Goal: Task Accomplishment & Management: Use online tool/utility

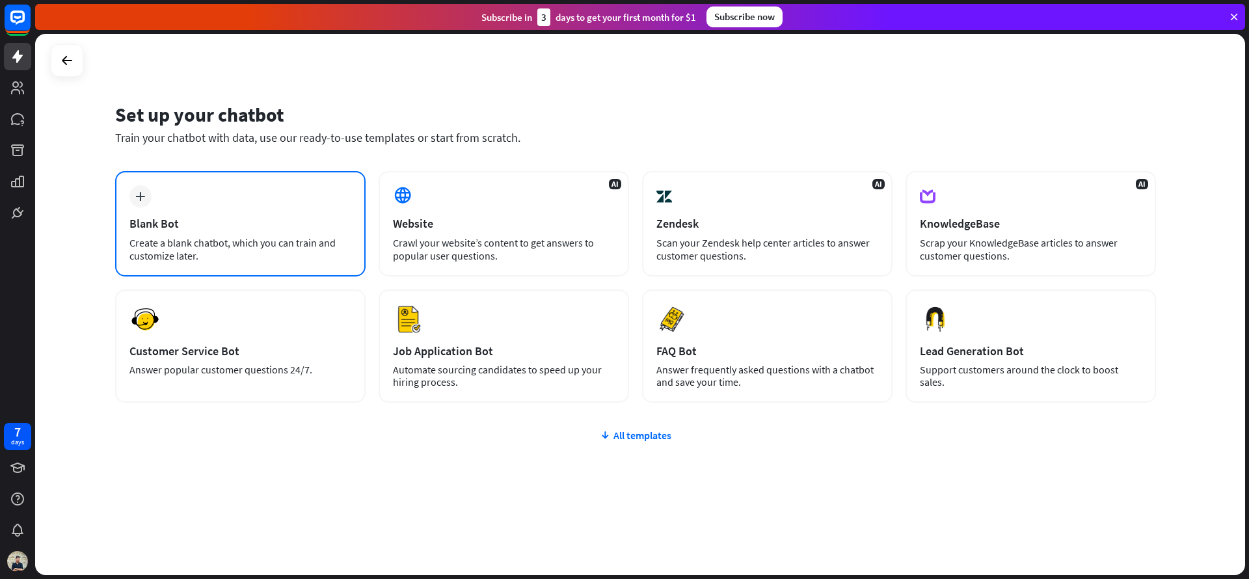
click at [307, 211] on div "plus Blank Bot Create a blank chatbot, which you can train and customize later." at bounding box center [240, 223] width 251 height 105
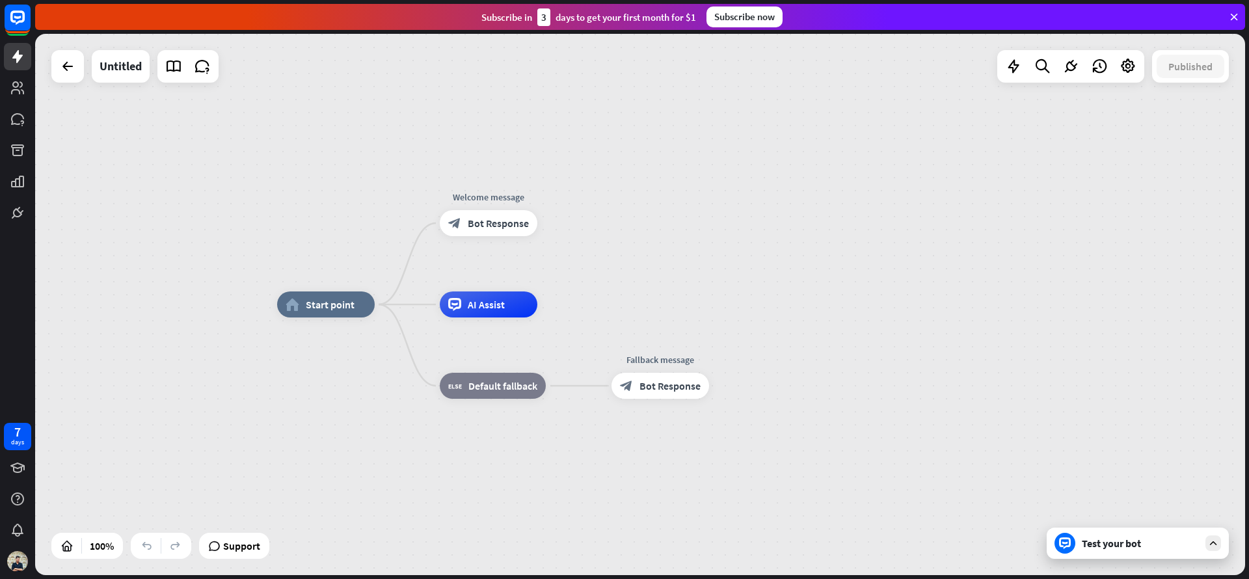
click at [1081, 540] on div "Test your bot" at bounding box center [1138, 543] width 182 height 31
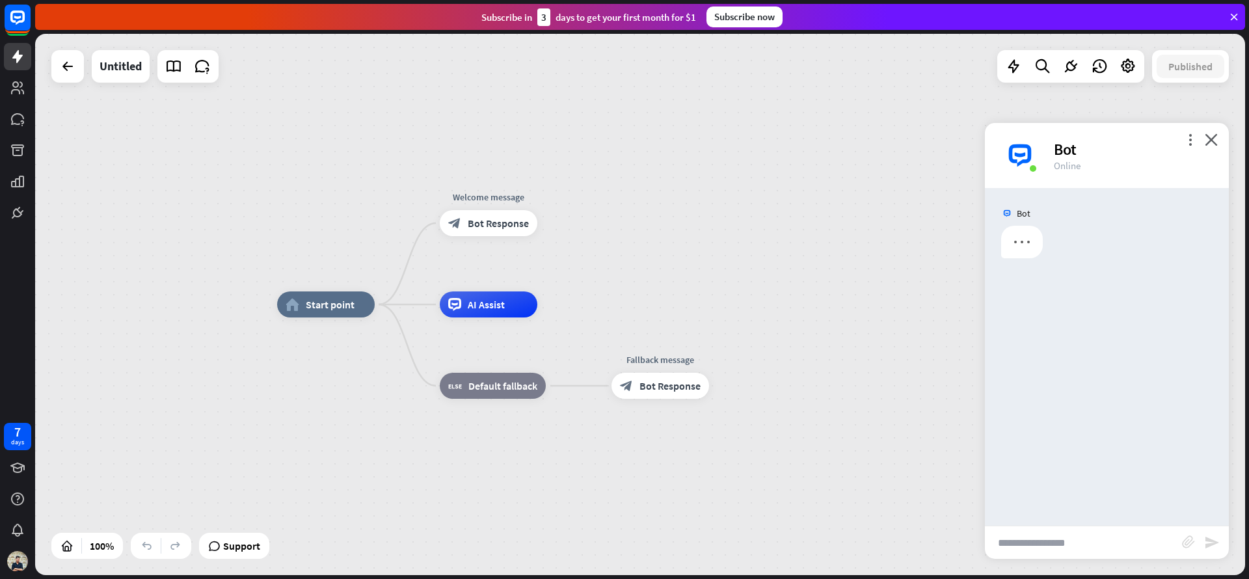
click at [1081, 541] on input "text" at bounding box center [1083, 542] width 197 height 33
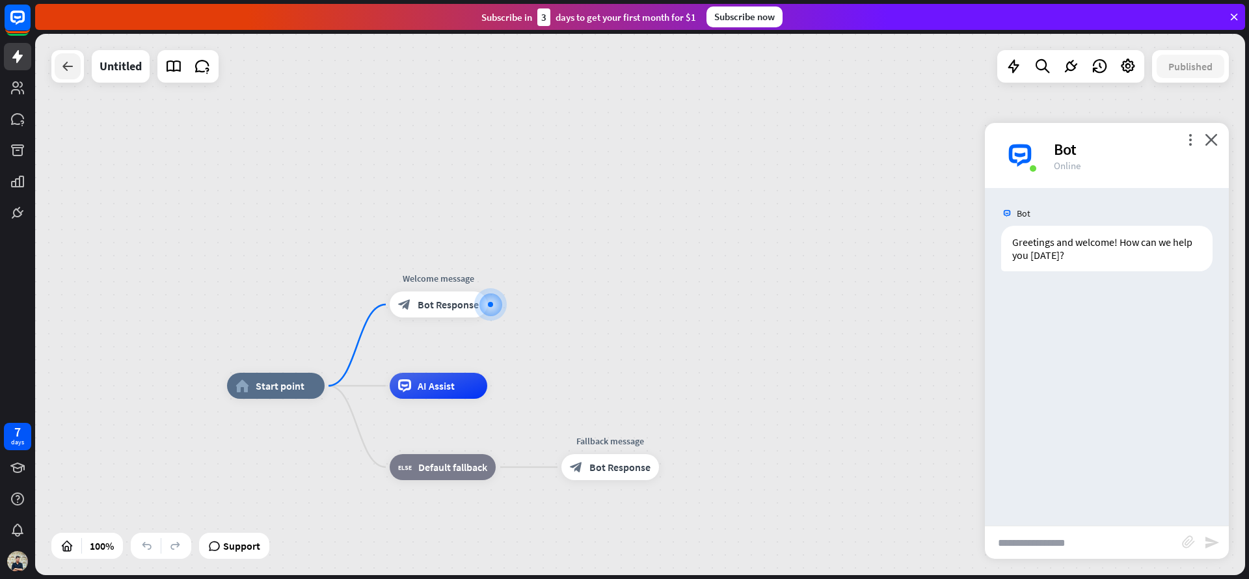
click at [62, 72] on icon at bounding box center [68, 67] width 16 height 16
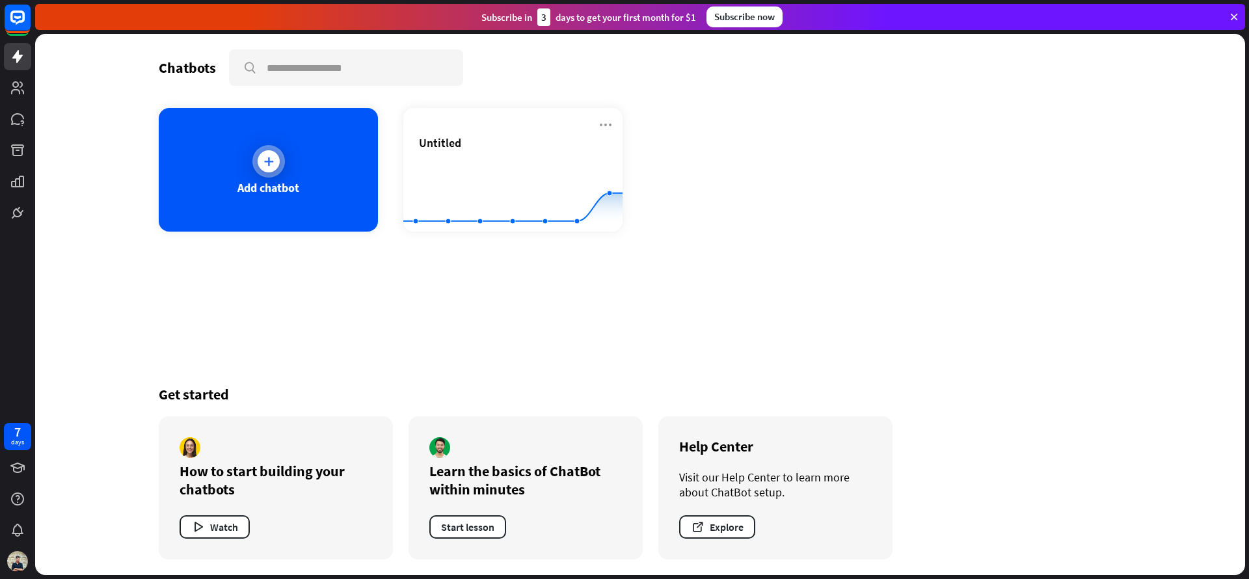
click at [335, 165] on div "Add chatbot" at bounding box center [268, 170] width 219 height 124
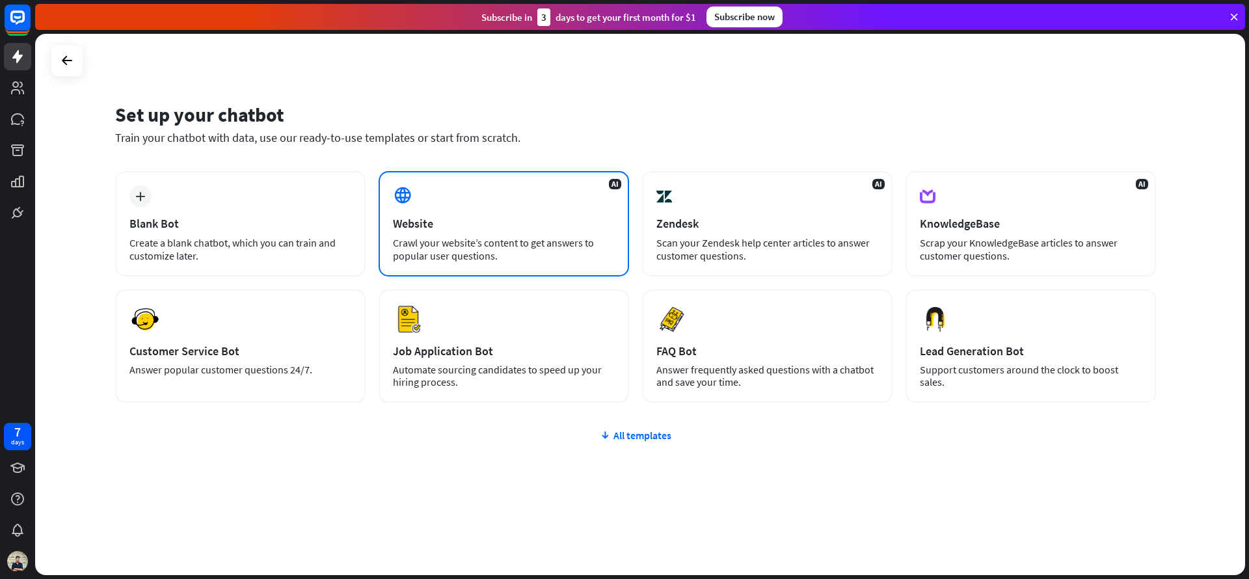
click at [538, 237] on div "Crawl your website’s content to get answers to popular user questions." at bounding box center [504, 249] width 222 height 26
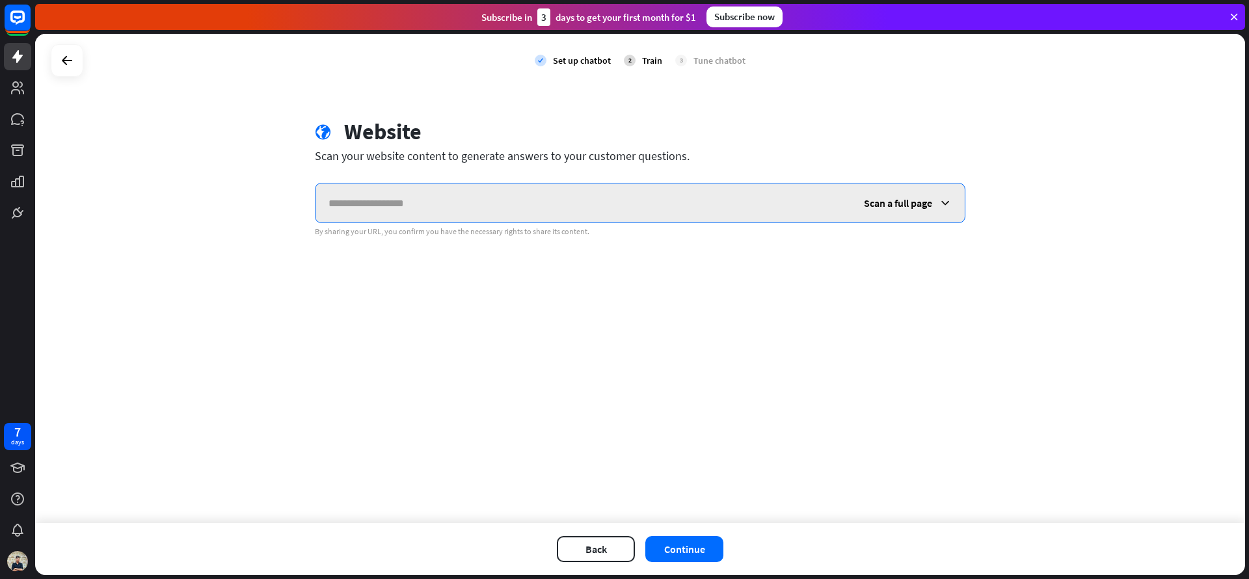
click at [399, 202] on input "text" at bounding box center [584, 203] width 536 height 39
paste input "**********"
type input "**********"
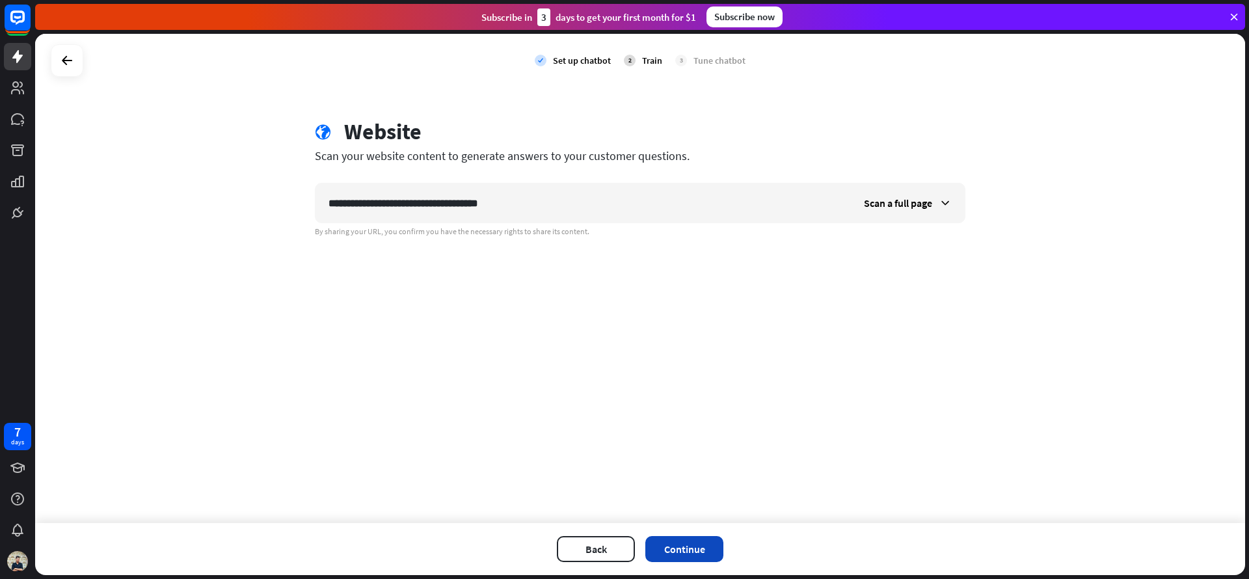
click at [688, 545] on button "Continue" at bounding box center [685, 549] width 78 height 26
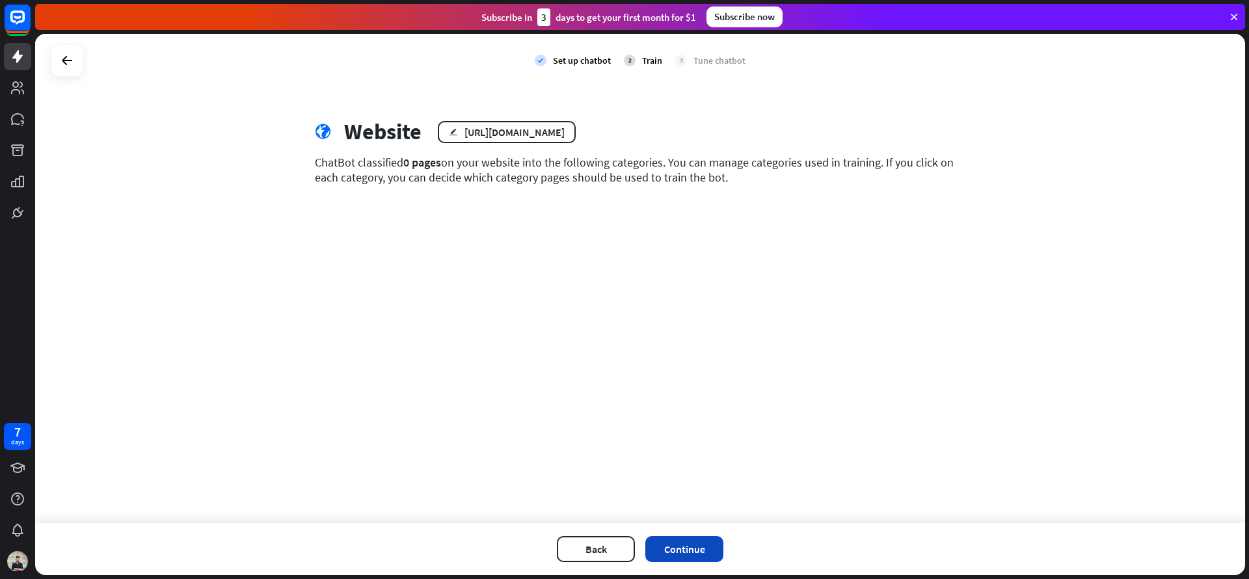
click at [687, 546] on button "Continue" at bounding box center [685, 549] width 78 height 26
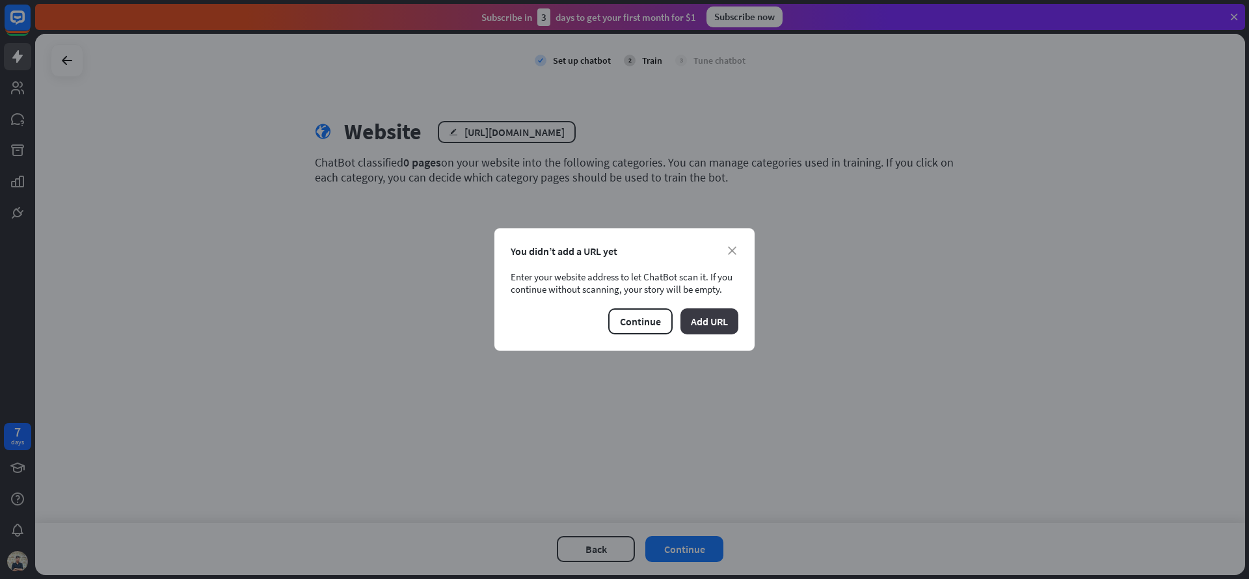
click at [714, 324] on button "Add URL" at bounding box center [710, 321] width 58 height 26
